Goal: Transaction & Acquisition: Purchase product/service

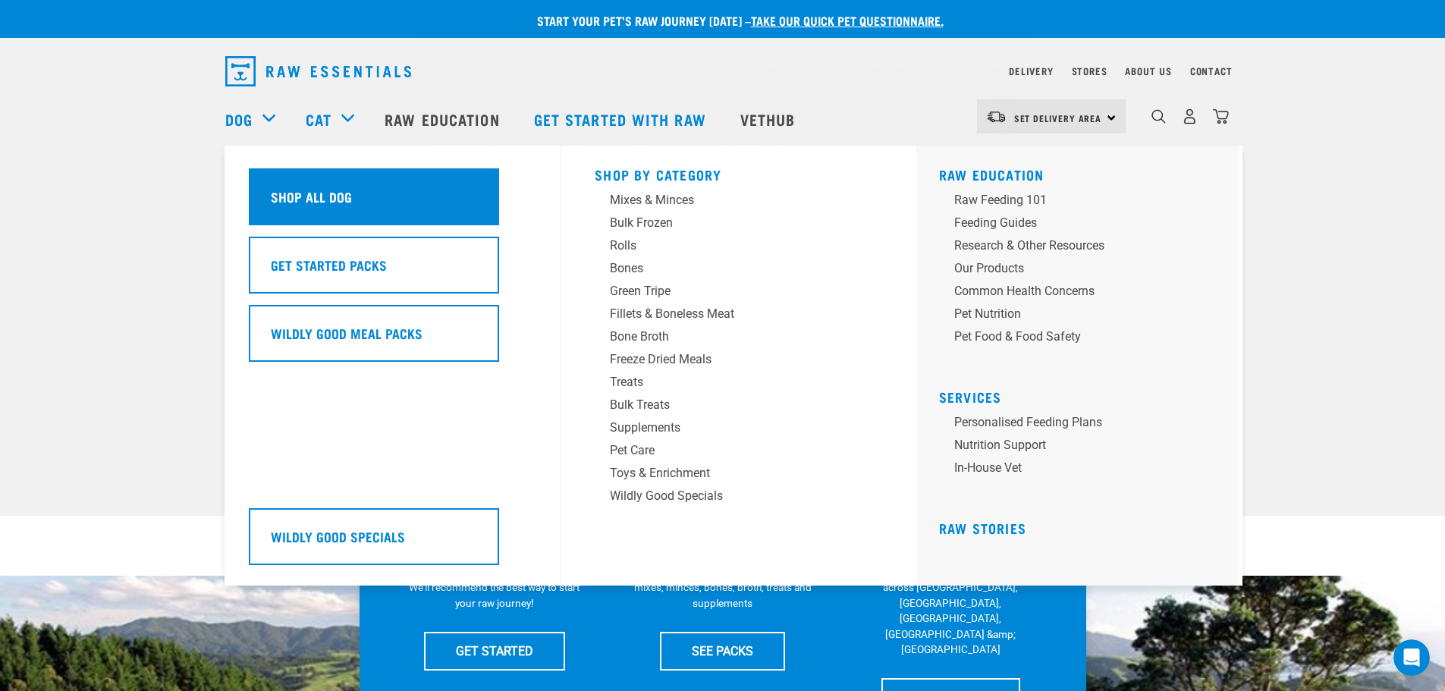
click at [435, 189] on div "Shop All Dog" at bounding box center [374, 196] width 250 height 57
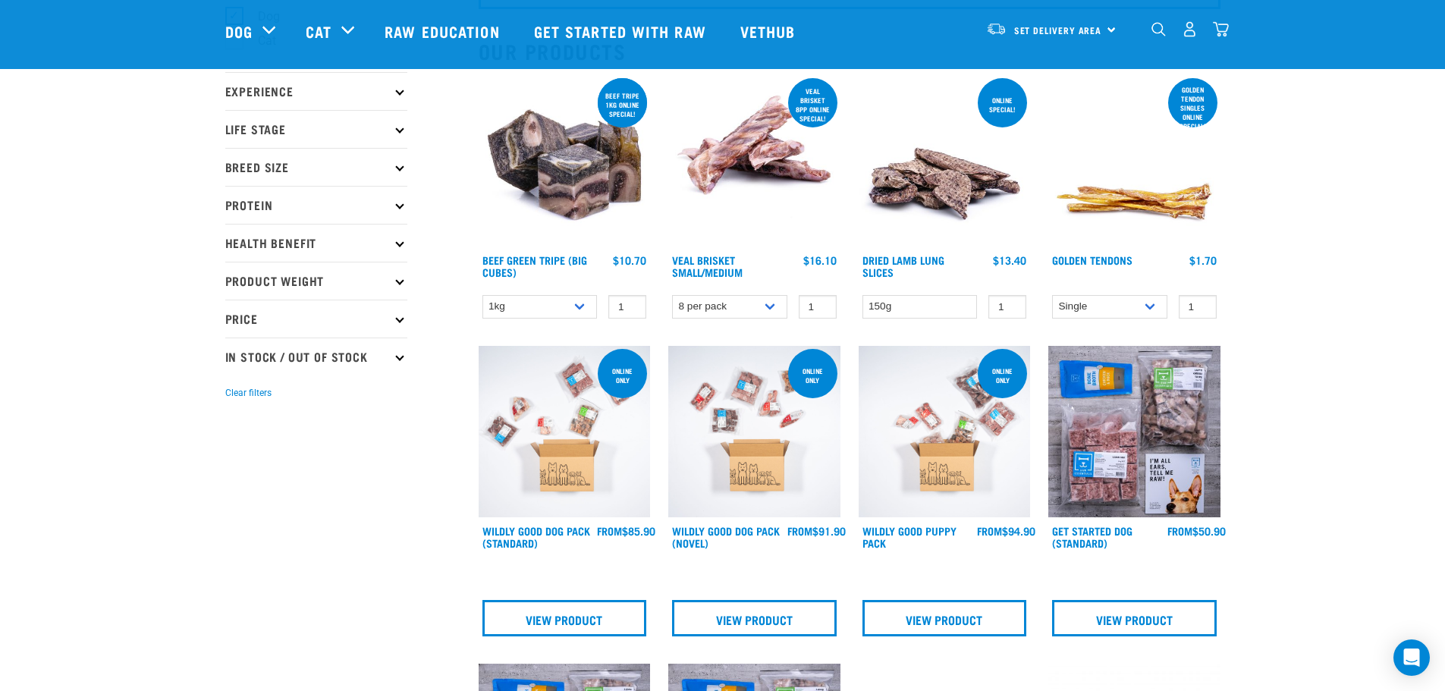
scroll to position [228, 0]
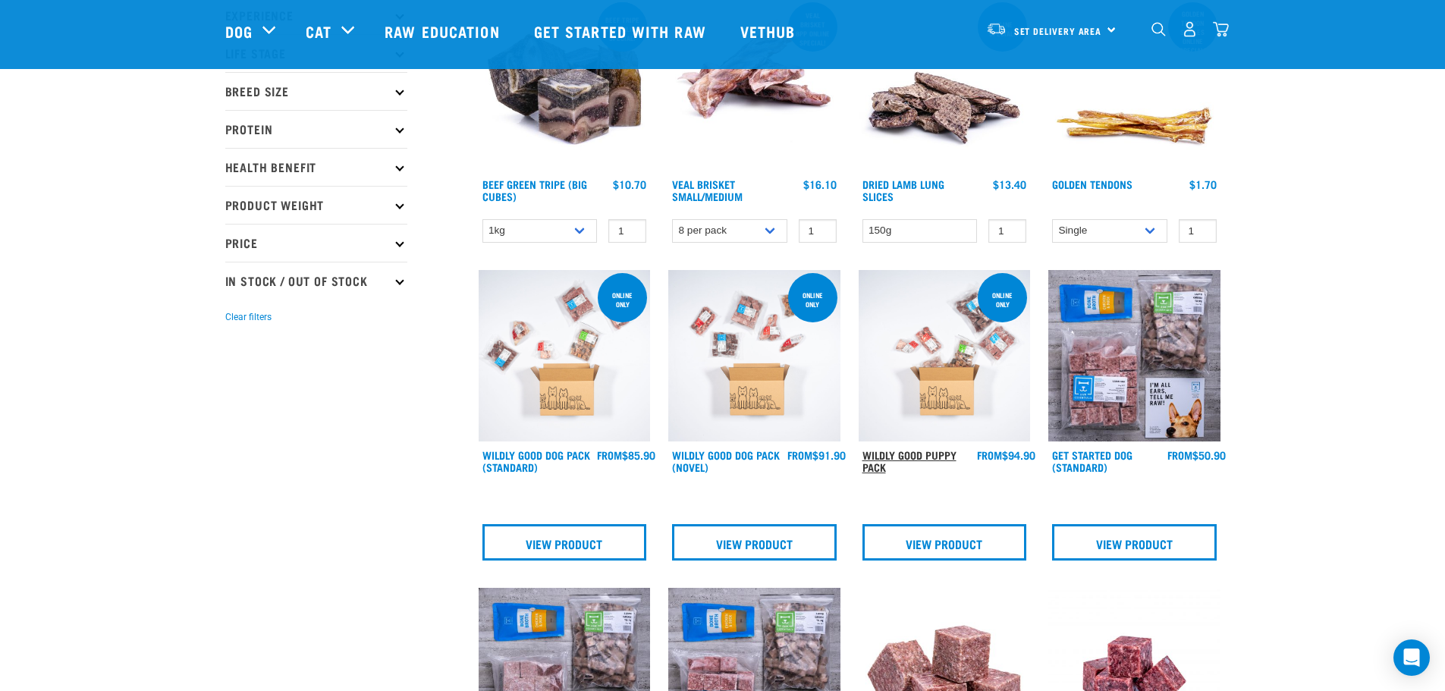
click at [904, 452] on link "Wildly Good Puppy Pack" at bounding box center [910, 460] width 94 height 17
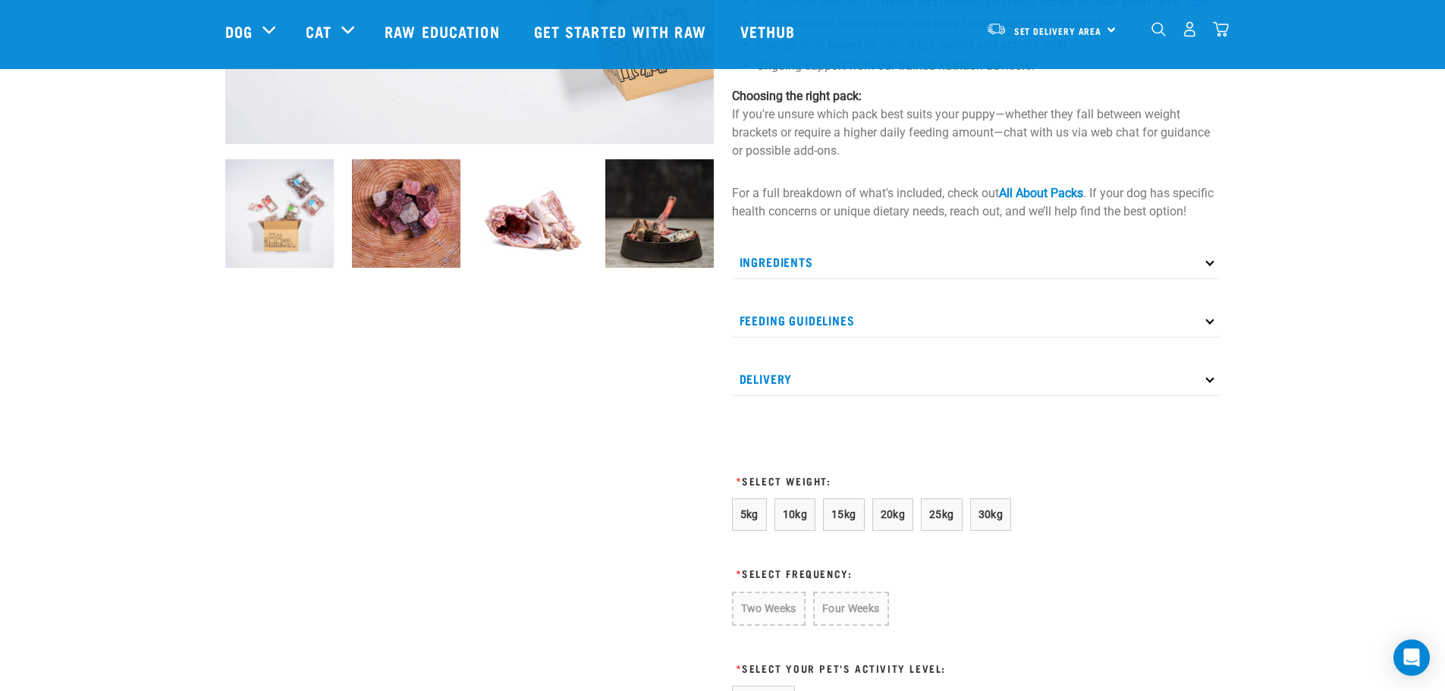
scroll to position [531, 0]
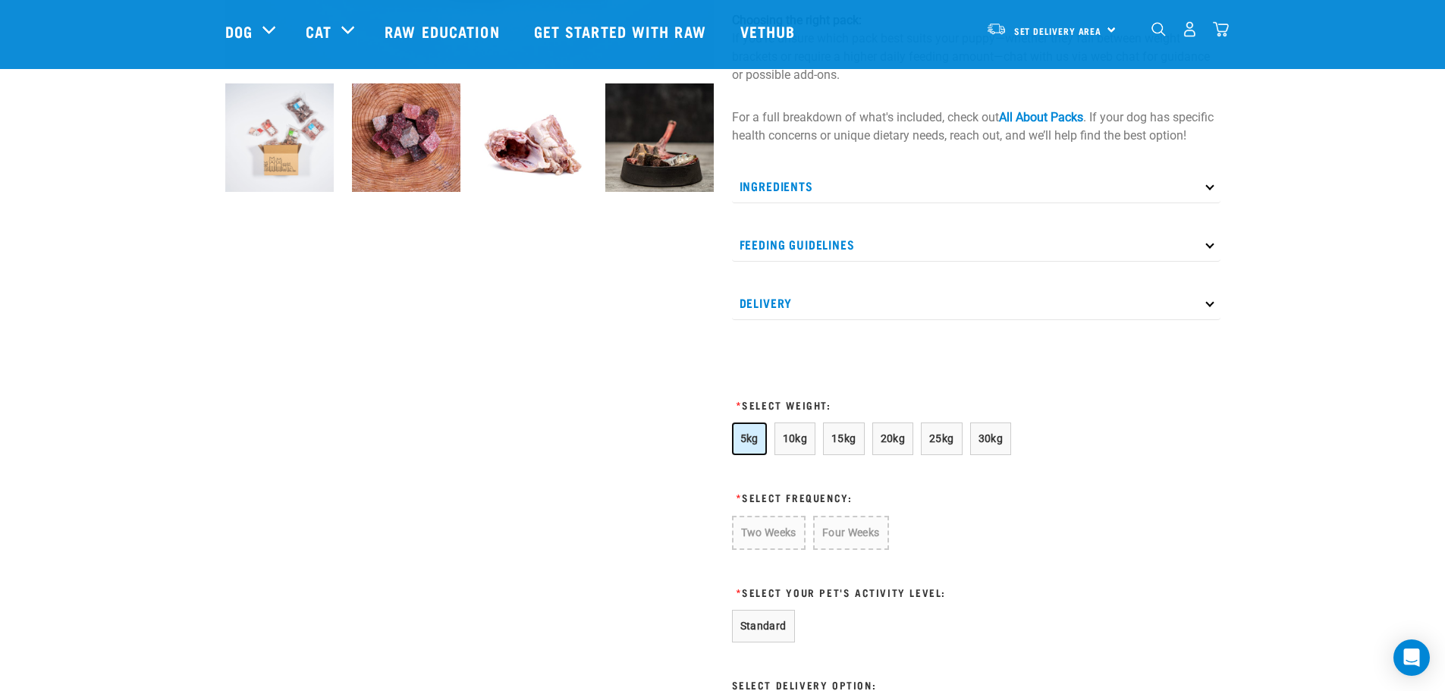
click at [757, 445] on span "5kg" at bounding box center [749, 438] width 18 height 12
click at [826, 548] on button "Four Weeks" at bounding box center [850, 533] width 74 height 34
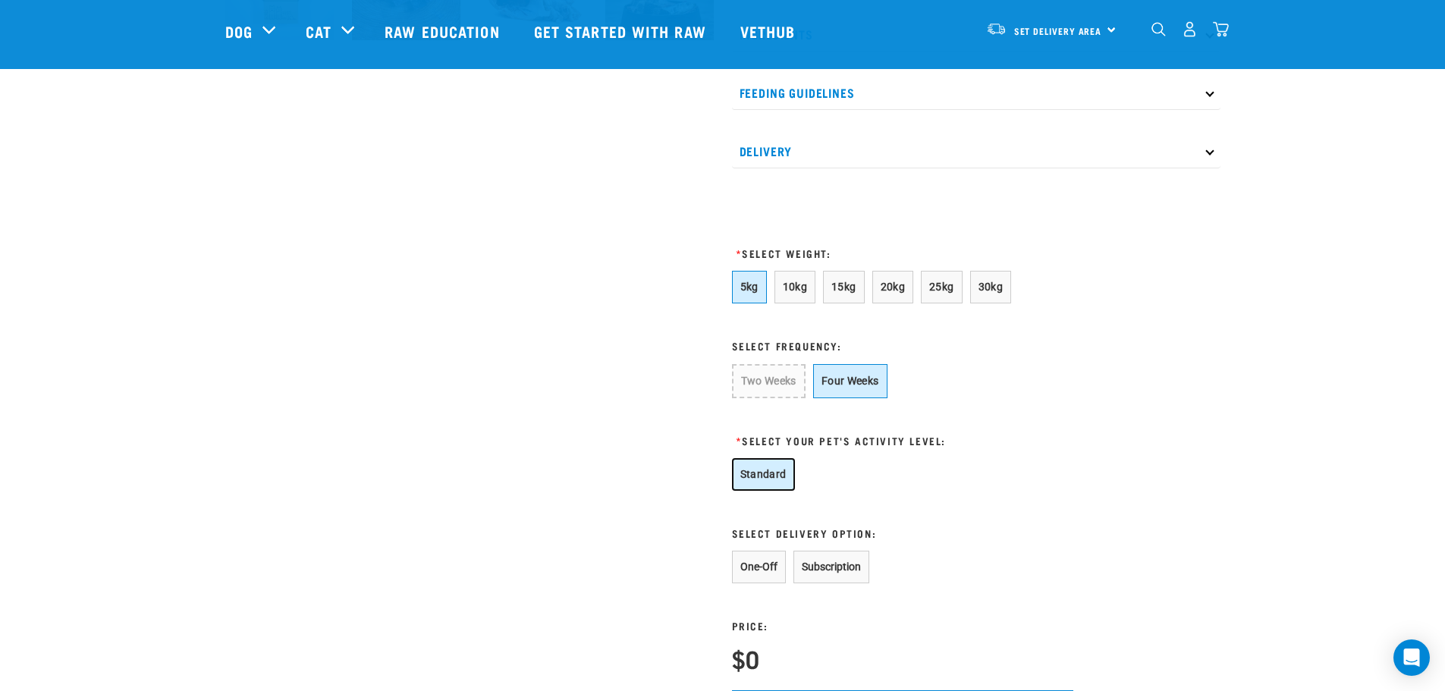
click at [776, 486] on button "Standard" at bounding box center [763, 474] width 63 height 33
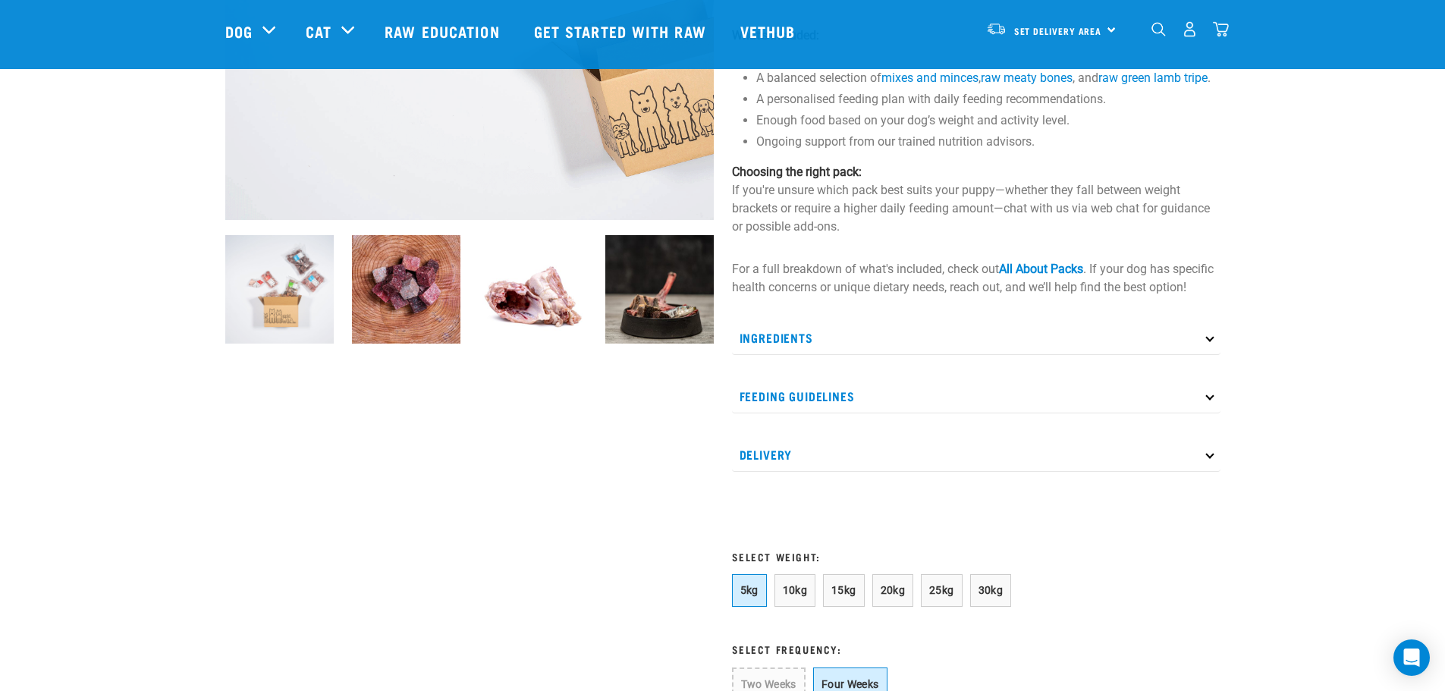
scroll to position [0, 0]
